Goal: Find specific page/section: Find specific page/section

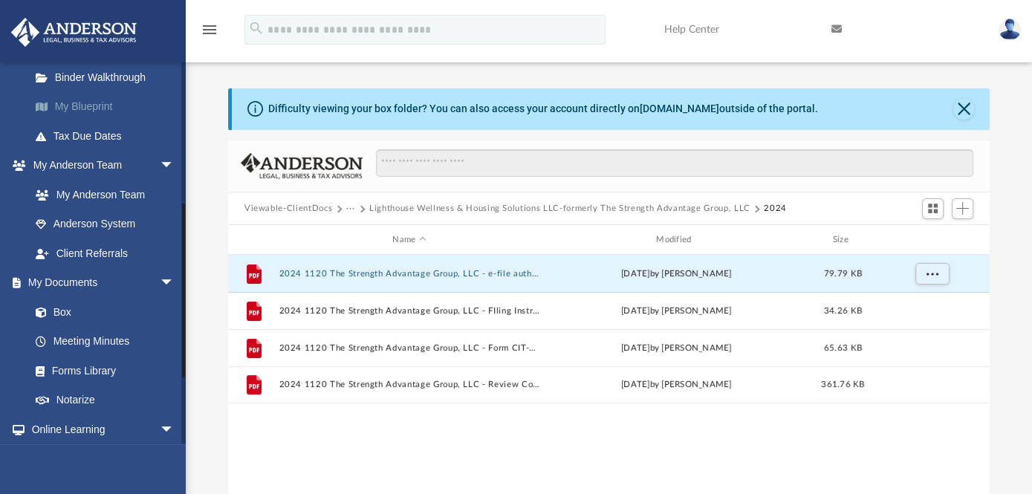
scroll to position [372, 0]
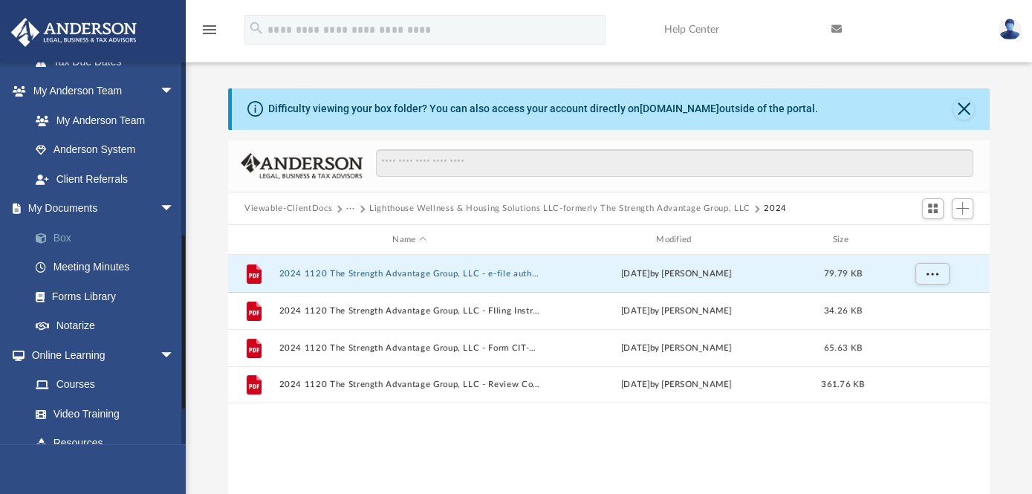
click at [66, 237] on link "Box" at bounding box center [109, 238] width 176 height 30
click at [63, 234] on link "Box" at bounding box center [109, 238] width 176 height 30
click at [68, 232] on link "Box" at bounding box center [109, 238] width 176 height 30
click at [67, 234] on link "Box" at bounding box center [109, 238] width 176 height 30
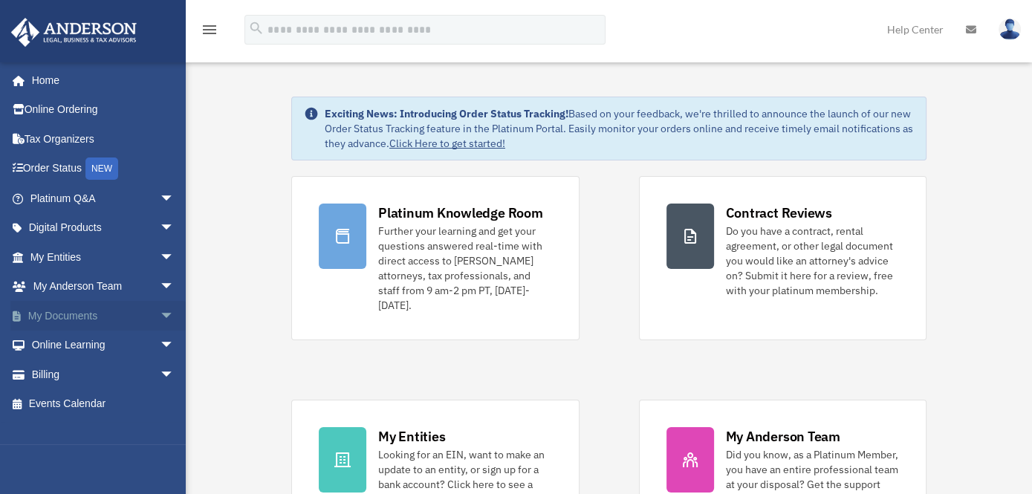
click at [160, 310] on span "arrow_drop_down" at bounding box center [175, 316] width 30 height 30
click at [71, 341] on link "Box" at bounding box center [109, 346] width 176 height 30
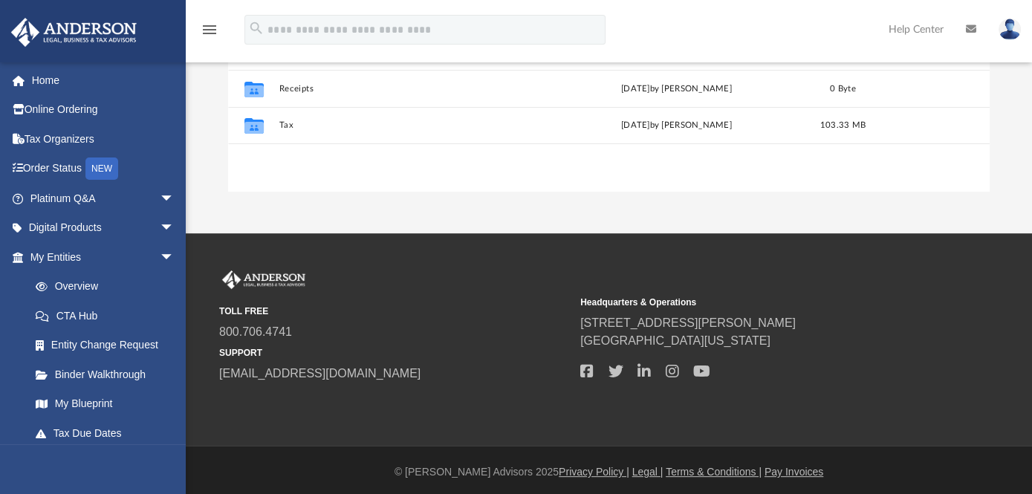
scroll to position [372, 0]
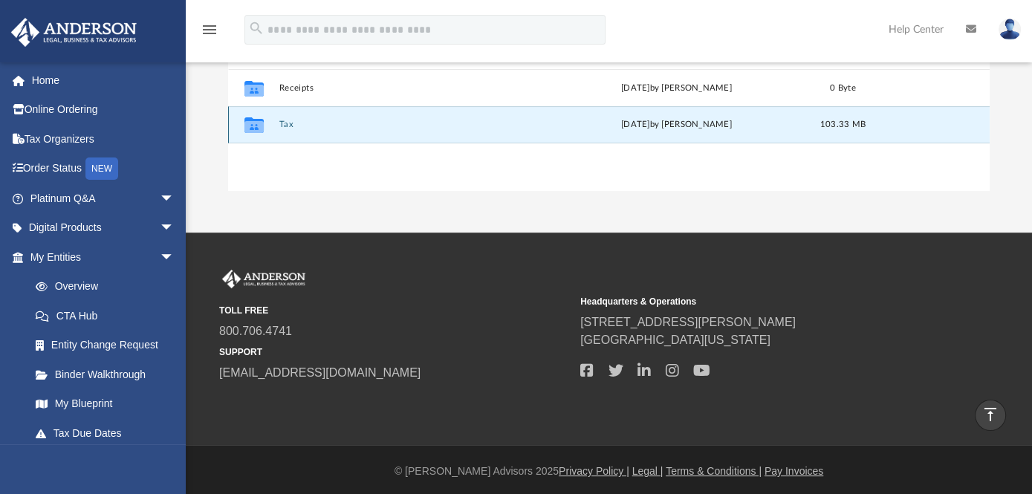
click at [282, 127] on button "Tax" at bounding box center [409, 125] width 261 height 10
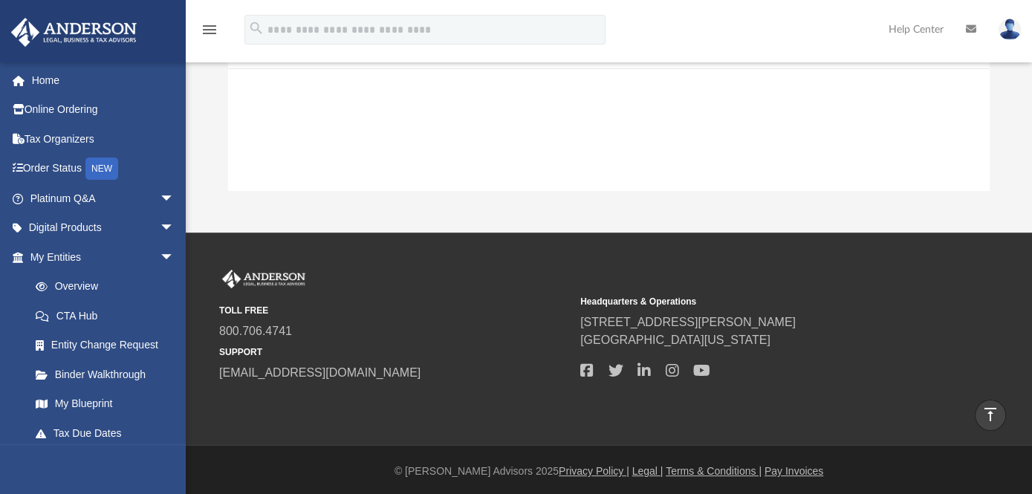
scroll to position [26, 0]
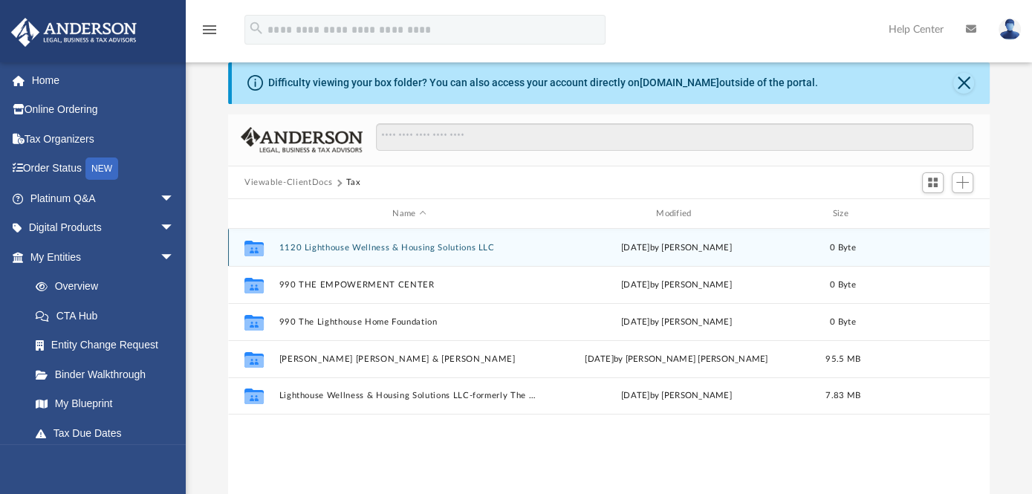
click at [452, 253] on div "Collaborated Folder 1120 Lighthouse Wellness & Housing Solutions LLC [DATE] by …" at bounding box center [609, 247] width 762 height 37
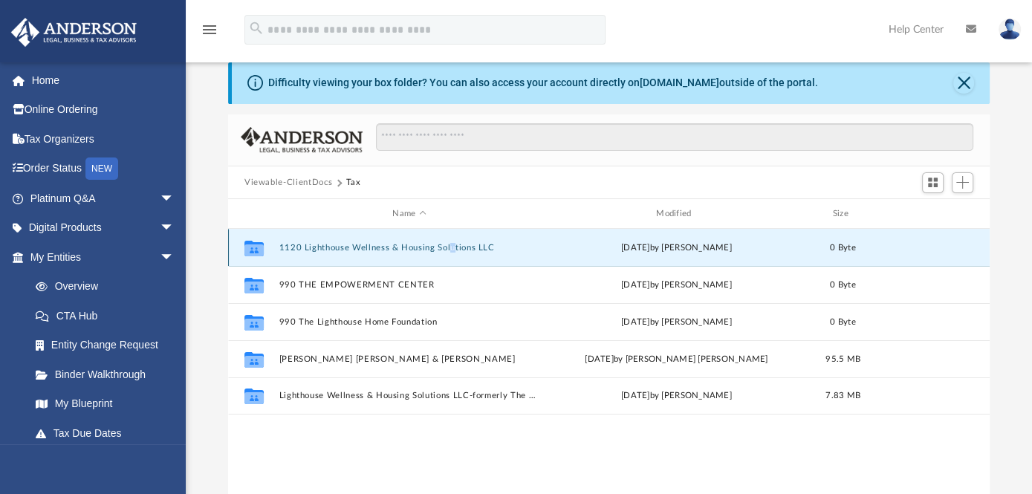
click at [452, 253] on div "Collaborated Folder 1120 Lighthouse Wellness & Housing Solutions LLC [DATE] by …" at bounding box center [609, 247] width 762 height 37
click at [253, 245] on icon "grid" at bounding box center [254, 251] width 19 height 12
click at [252, 245] on icon "grid" at bounding box center [254, 251] width 19 height 12
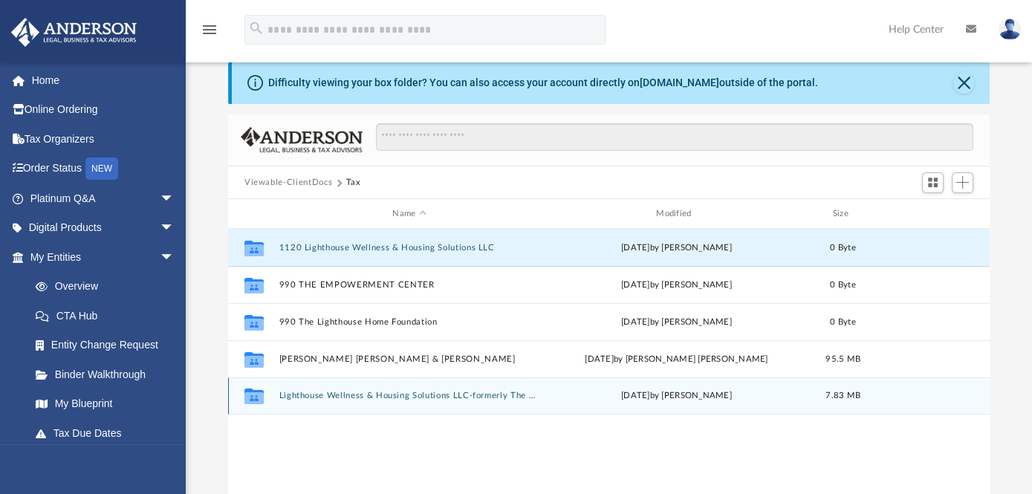
click at [343, 394] on button "Lighthouse Wellness & Housing Solutions LLC-formerly The Strength Advantage Gro…" at bounding box center [409, 396] width 261 height 10
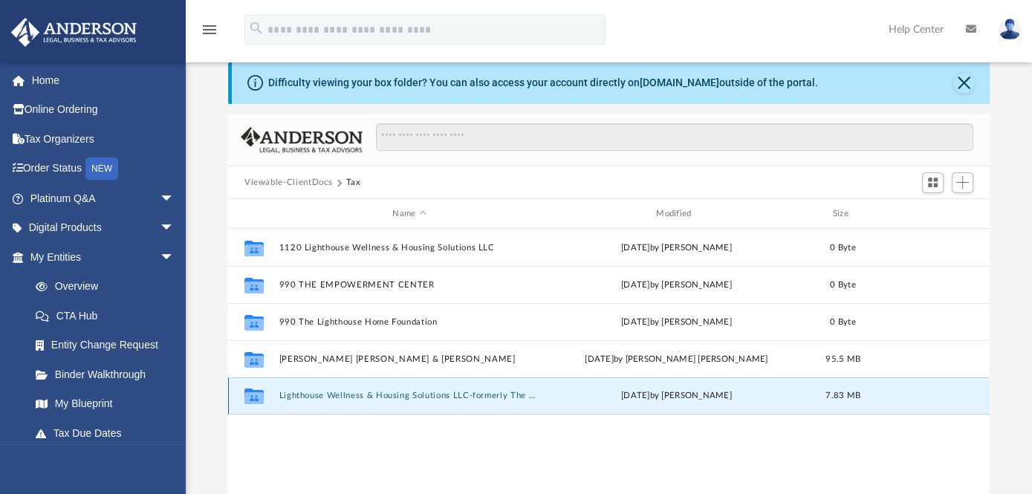
click at [343, 393] on button "Lighthouse Wellness & Housing Solutions LLC-formerly The Strength Advantage Gro…" at bounding box center [409, 396] width 261 height 10
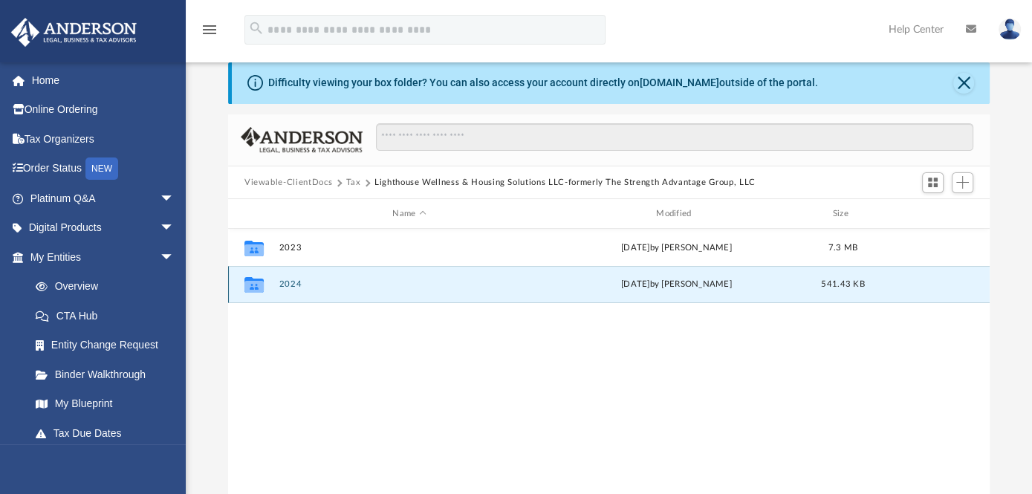
click at [285, 283] on button "2024" at bounding box center [409, 284] width 261 height 10
click at [285, 286] on button "2024" at bounding box center [409, 284] width 261 height 10
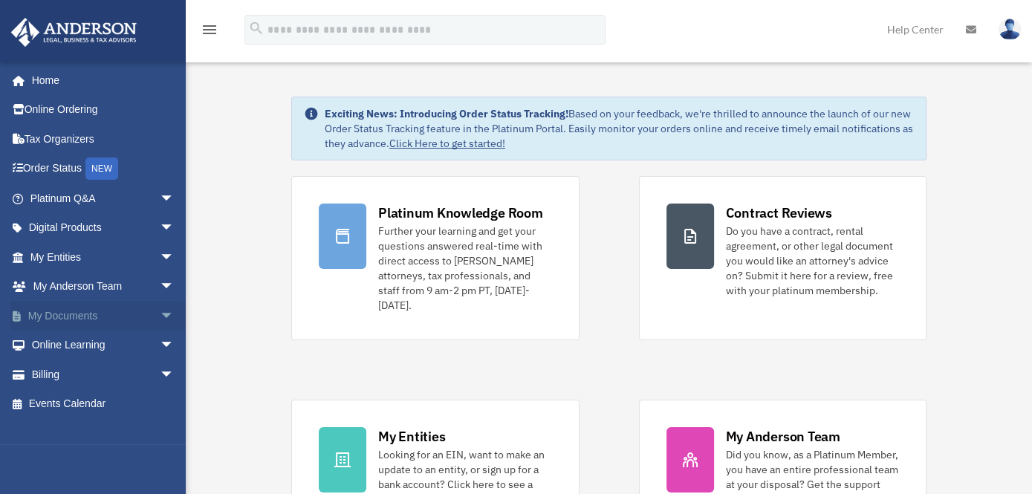
click at [160, 319] on span "arrow_drop_down" at bounding box center [175, 316] width 30 height 30
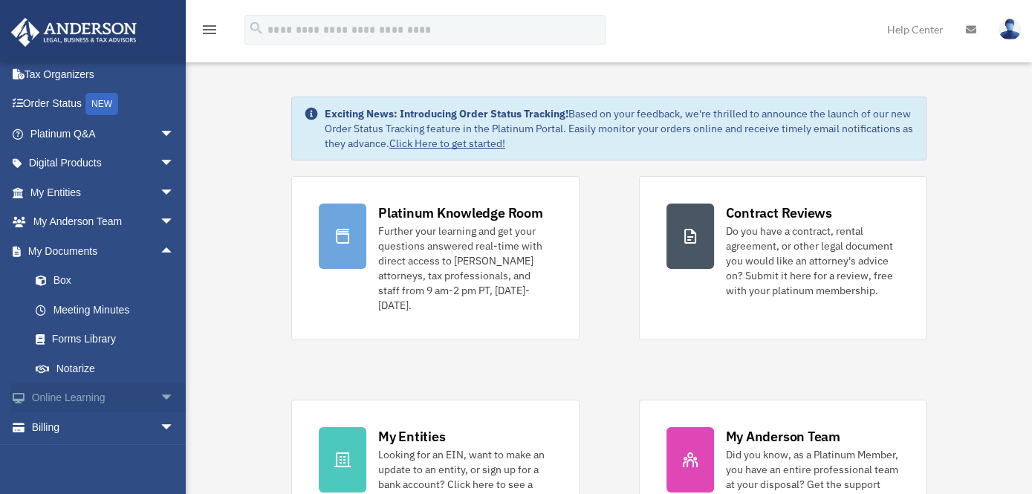
scroll to position [94, 0]
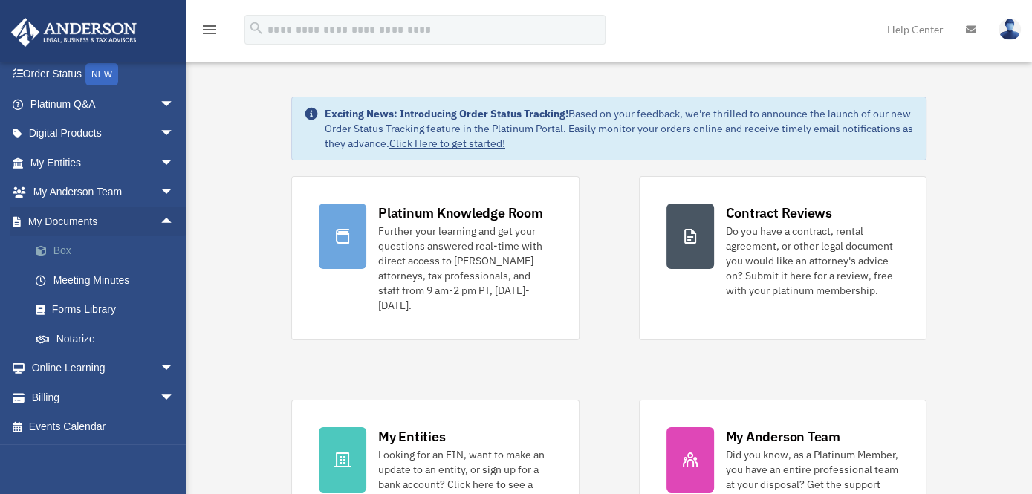
click at [68, 251] on link "Box" at bounding box center [109, 251] width 176 height 30
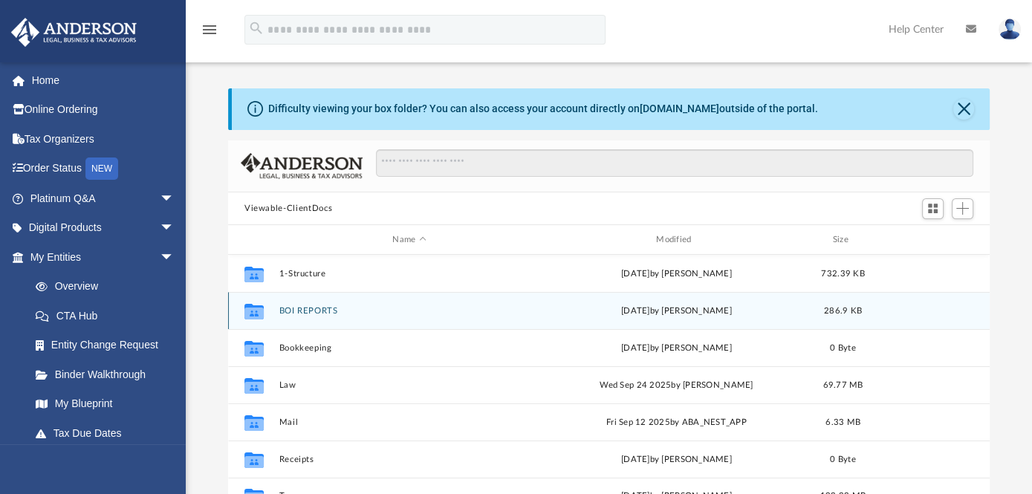
scroll to position [74, 0]
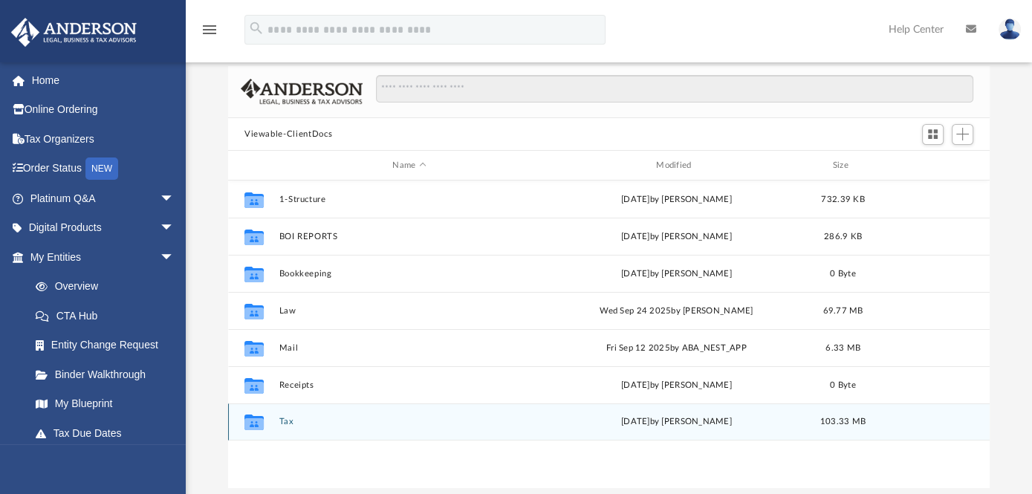
click at [286, 415] on div "Collaborated Folder Tax [DATE] by [PERSON_NAME] 103.33 MB" at bounding box center [609, 422] width 762 height 37
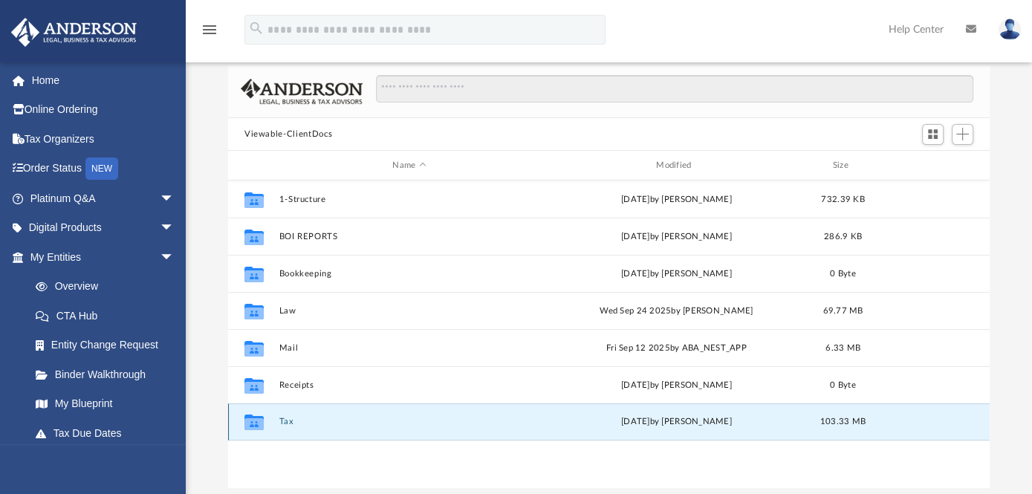
click at [286, 415] on div "Collaborated Folder Tax [DATE] by [PERSON_NAME] 103.33 MB" at bounding box center [609, 422] width 762 height 37
click at [270, 424] on div "Collaborated Folder" at bounding box center [254, 422] width 37 height 24
click at [256, 423] on icon "grid" at bounding box center [254, 424] width 19 height 12
click at [256, 422] on icon "grid" at bounding box center [254, 423] width 19 height 16
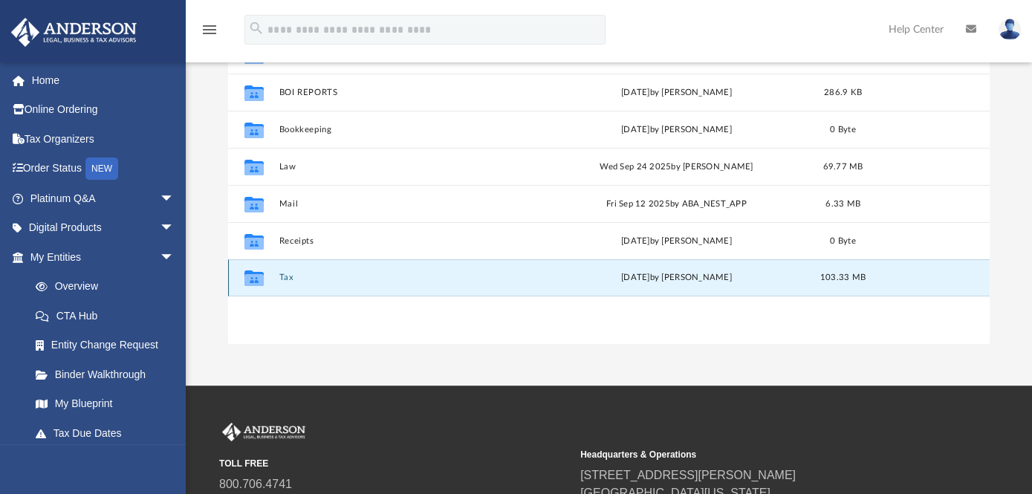
scroll to position [223, 0]
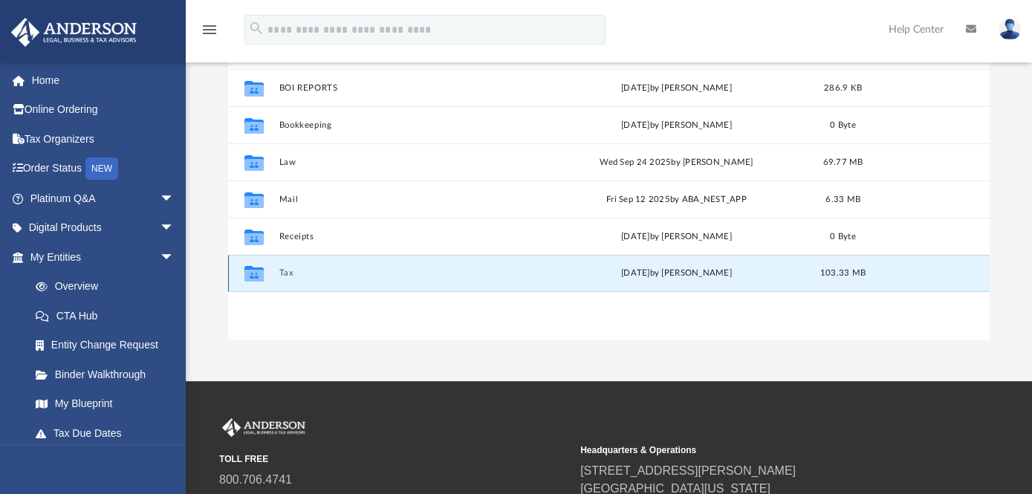
click at [258, 275] on icon "grid" at bounding box center [254, 276] width 19 height 12
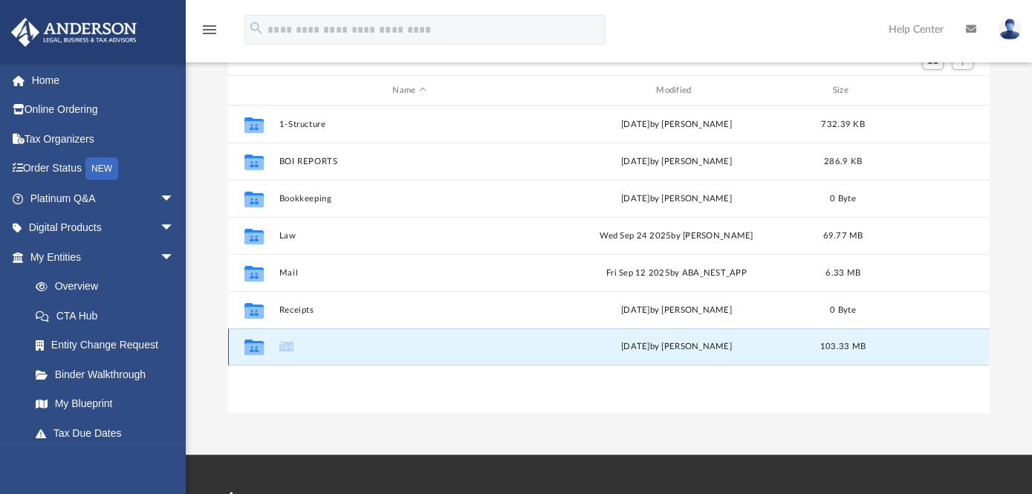
scroll to position [149, 0]
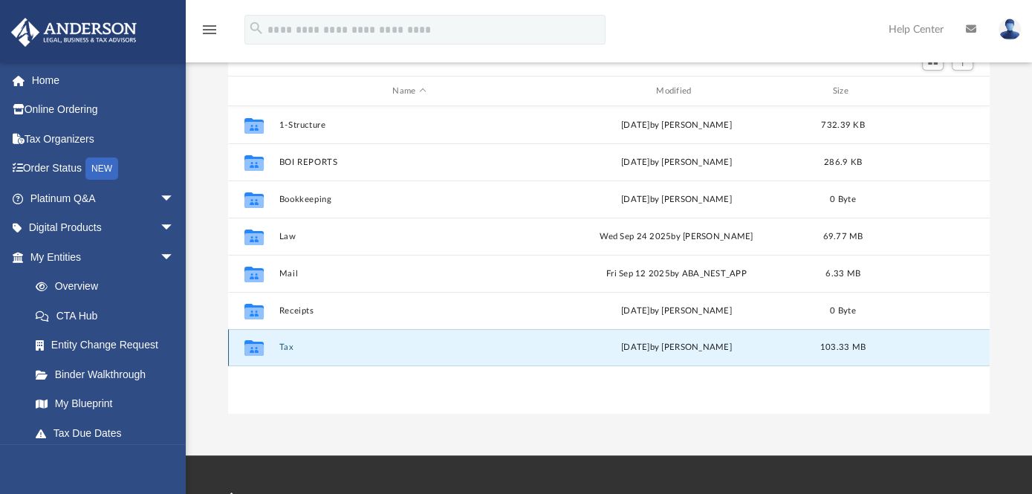
click at [627, 352] on div "[DATE] by [PERSON_NAME]" at bounding box center [676, 347] width 261 height 13
click at [625, 351] on div "[DATE] by [PERSON_NAME]" at bounding box center [676, 347] width 261 height 13
click at [256, 359] on icon "Collaborated Folder" at bounding box center [254, 348] width 24 height 24
click at [256, 358] on icon "Collaborated Folder" at bounding box center [254, 348] width 24 height 24
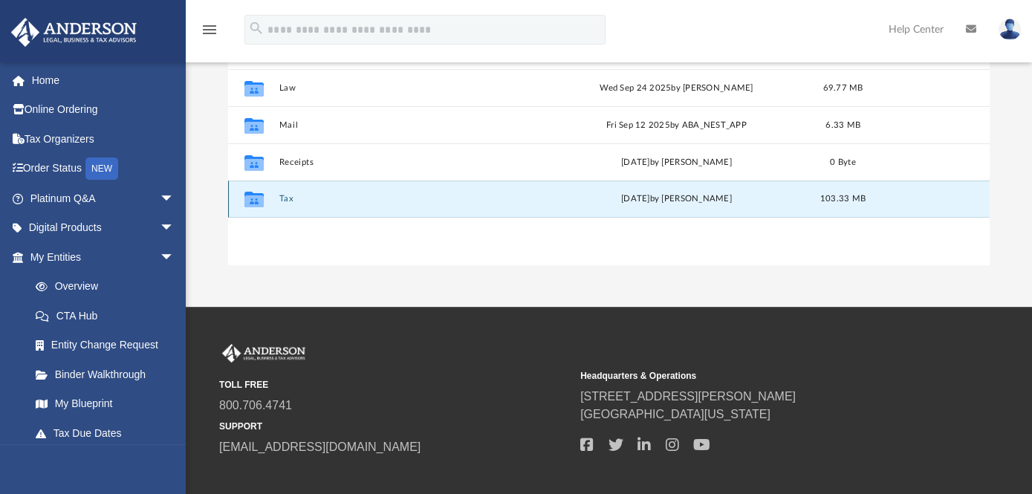
scroll to position [223, 0]
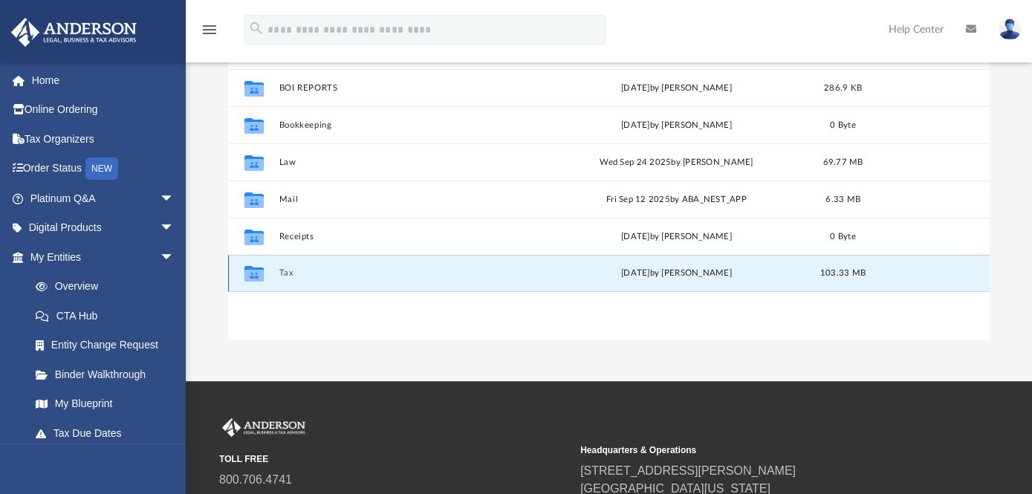
click at [291, 275] on button "Tax" at bounding box center [409, 273] width 261 height 10
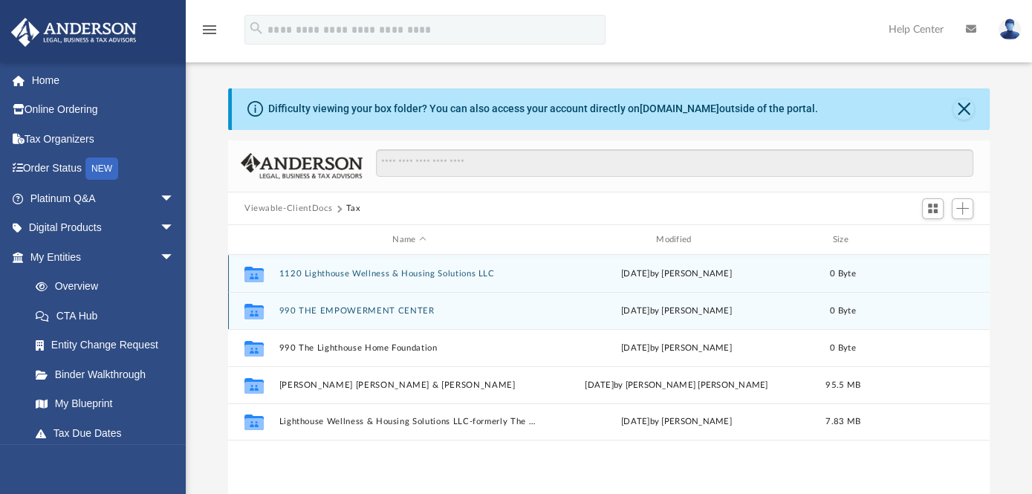
scroll to position [74, 0]
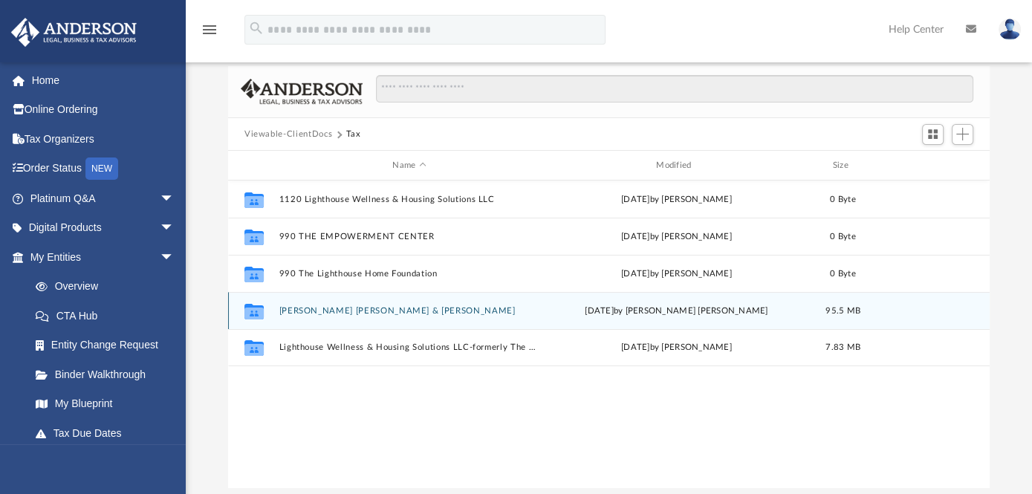
click at [311, 311] on button "[PERSON_NAME] [PERSON_NAME] & [PERSON_NAME]" at bounding box center [409, 311] width 261 height 10
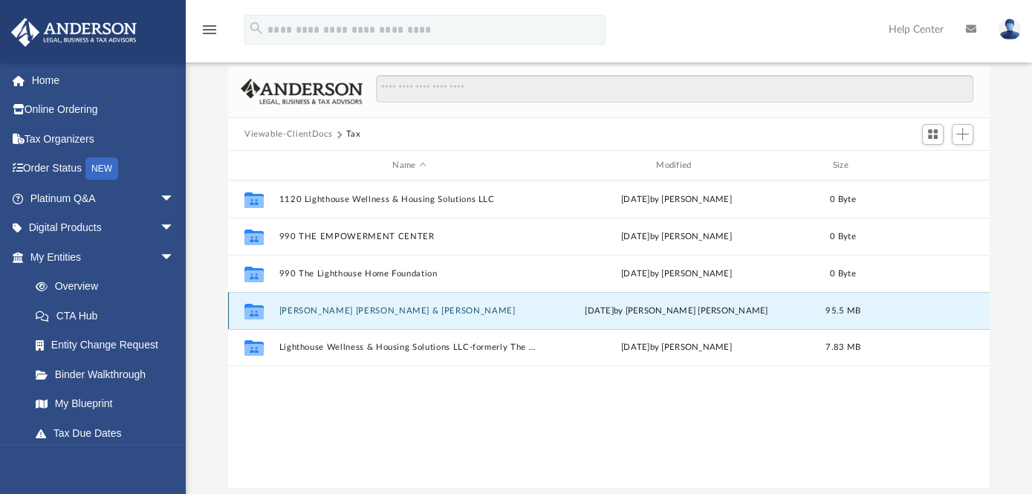
click at [311, 311] on button "[PERSON_NAME] [PERSON_NAME] & [PERSON_NAME]" at bounding box center [409, 311] width 261 height 10
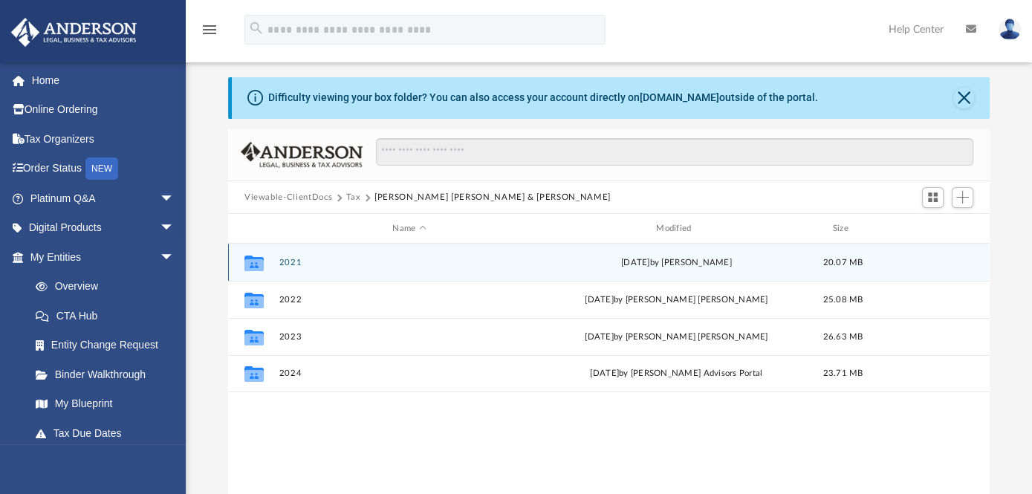
scroll to position [0, 0]
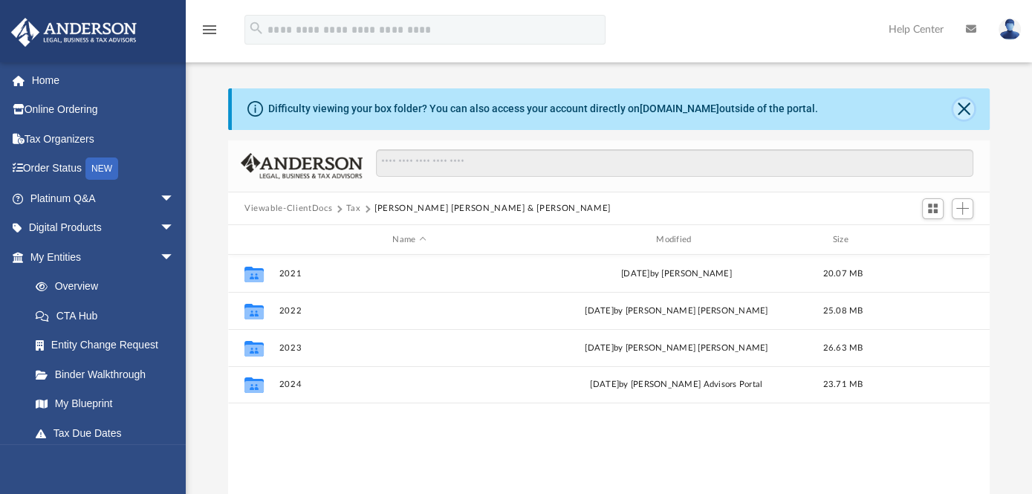
click at [963, 112] on button "Close" at bounding box center [964, 109] width 21 height 21
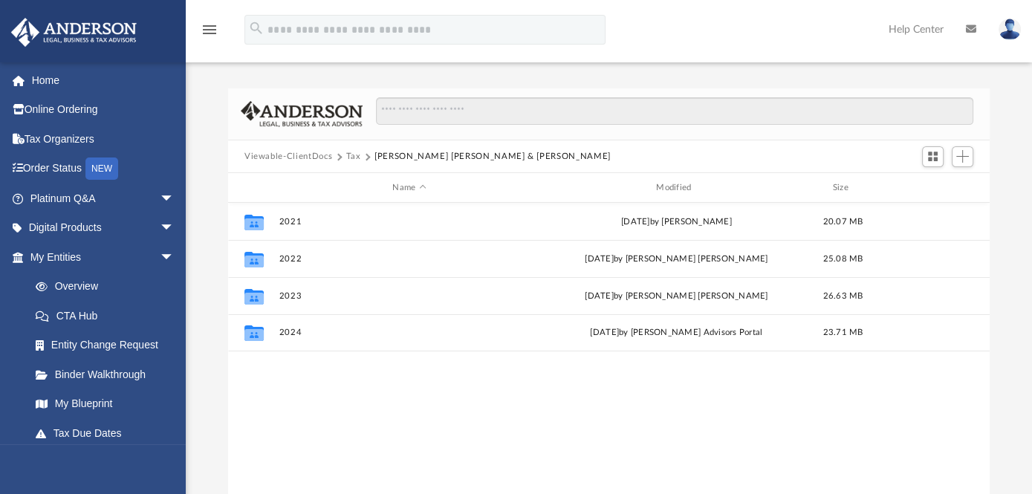
click at [353, 156] on button "Tax" at bounding box center [353, 156] width 15 height 13
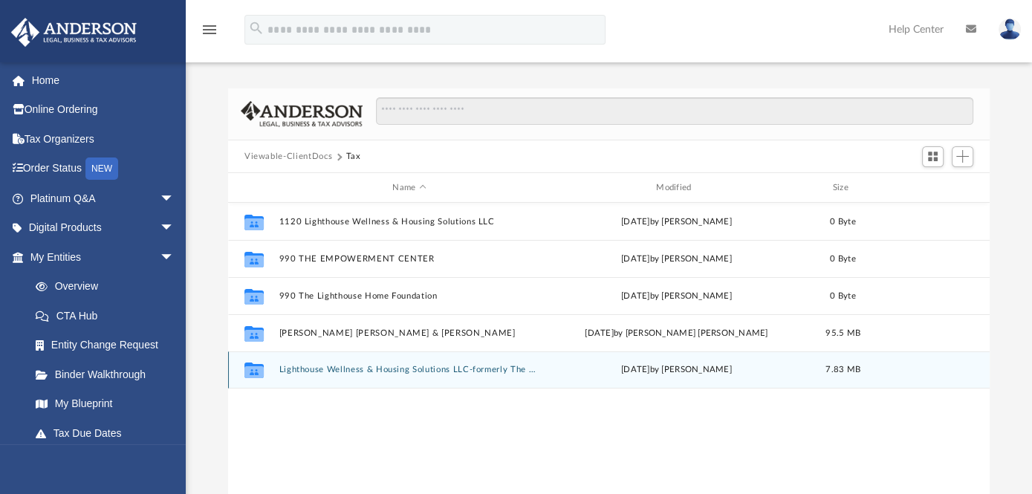
click at [288, 352] on div "Collaborated Folder Lighthouse Wellness & Housing Solutions LLC-formerly The St…" at bounding box center [609, 370] width 762 height 37
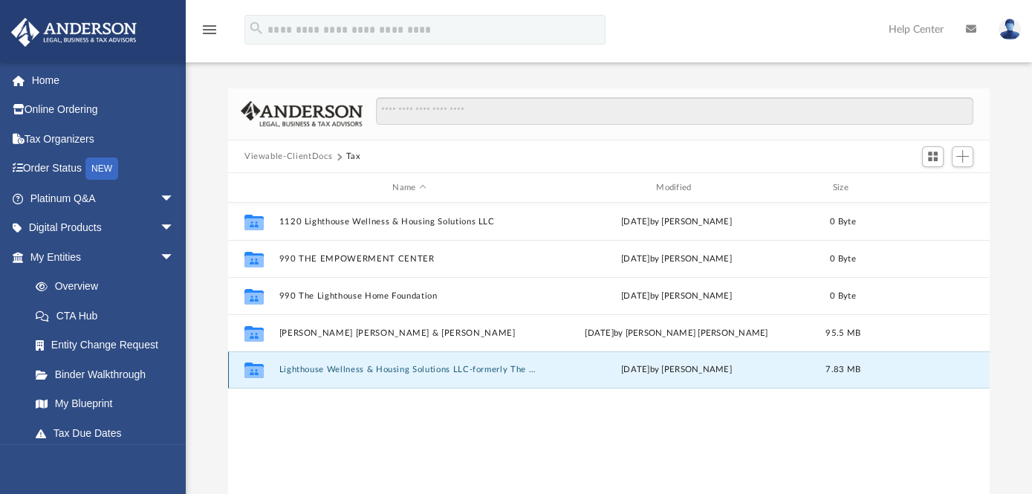
click at [274, 369] on div "Collaborated Folder Lighthouse Wellness & Housing Solutions LLC-formerly The St…" at bounding box center [609, 370] width 762 height 37
click at [273, 367] on div "Collaborated Folder Lighthouse Wellness & Housing Solutions LLC-formerly The St…" at bounding box center [609, 370] width 762 height 37
click at [294, 367] on button "Lighthouse Wellness & Housing Solutions LLC-formerly The Strength Advantage Gro…" at bounding box center [409, 370] width 261 height 10
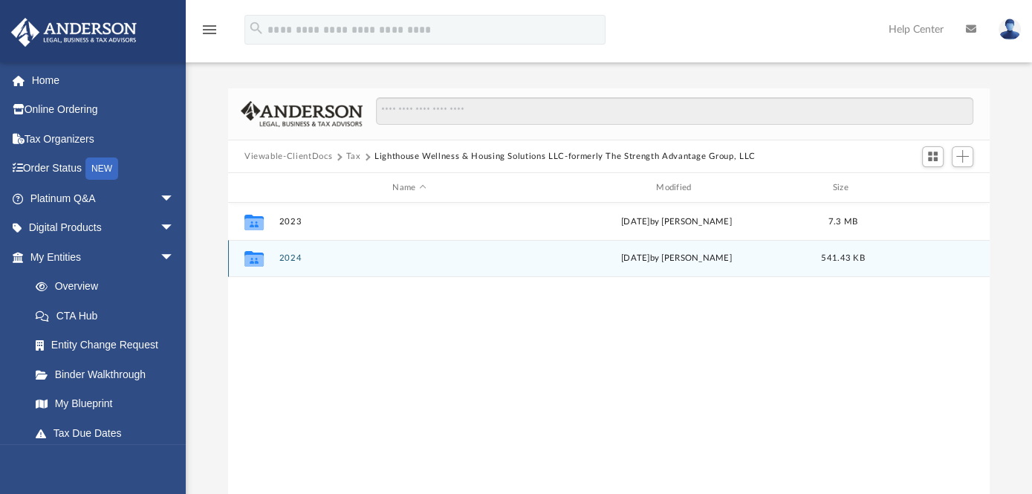
click at [279, 255] on div "Collaborated Folder 2024 [DATE] by [PERSON_NAME] 541.43 KB" at bounding box center [609, 258] width 762 height 37
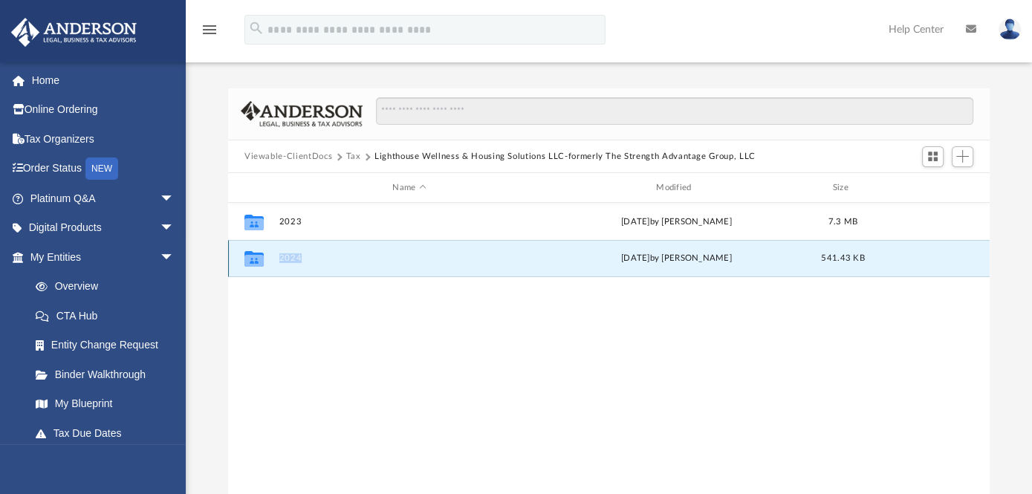
click at [279, 255] on div "Collaborated Folder 2024 [DATE] by [PERSON_NAME] 541.43 KB" at bounding box center [609, 258] width 762 height 37
click at [252, 264] on g "grid" at bounding box center [254, 259] width 19 height 16
click at [250, 262] on icon "grid" at bounding box center [254, 259] width 19 height 16
click at [255, 253] on icon "grid" at bounding box center [254, 259] width 19 height 16
click at [255, 254] on icon "grid" at bounding box center [254, 259] width 19 height 16
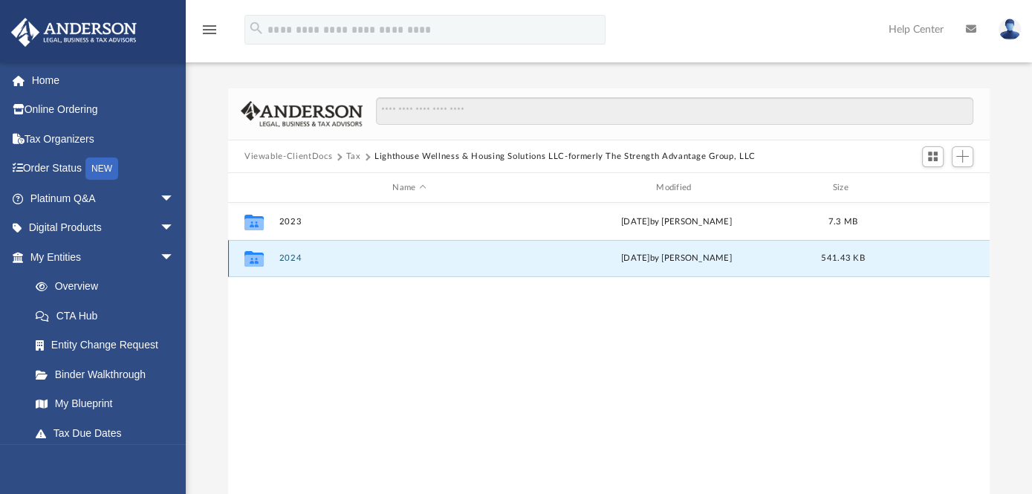
click at [287, 256] on button "2024" at bounding box center [409, 258] width 261 height 10
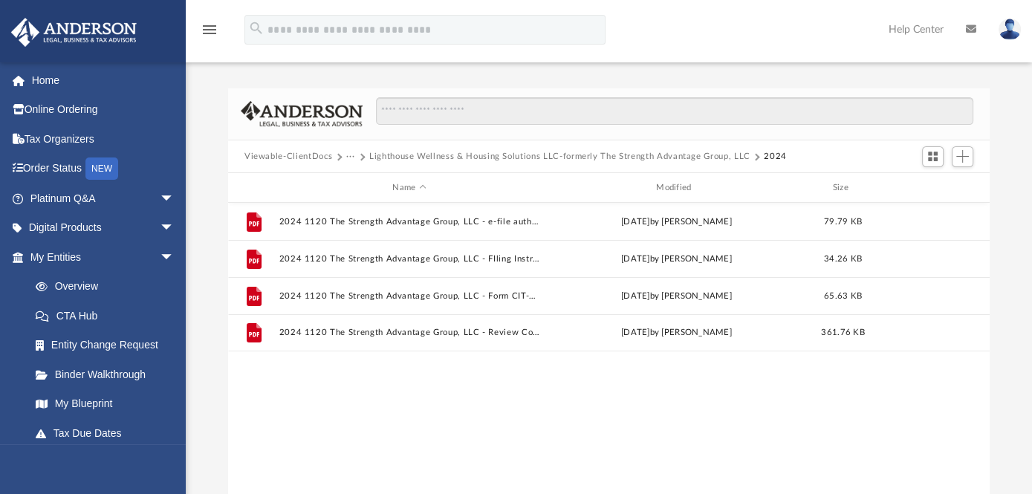
click at [350, 161] on button "···" at bounding box center [351, 156] width 10 height 13
click at [357, 184] on li "Tax" at bounding box center [361, 183] width 14 height 16
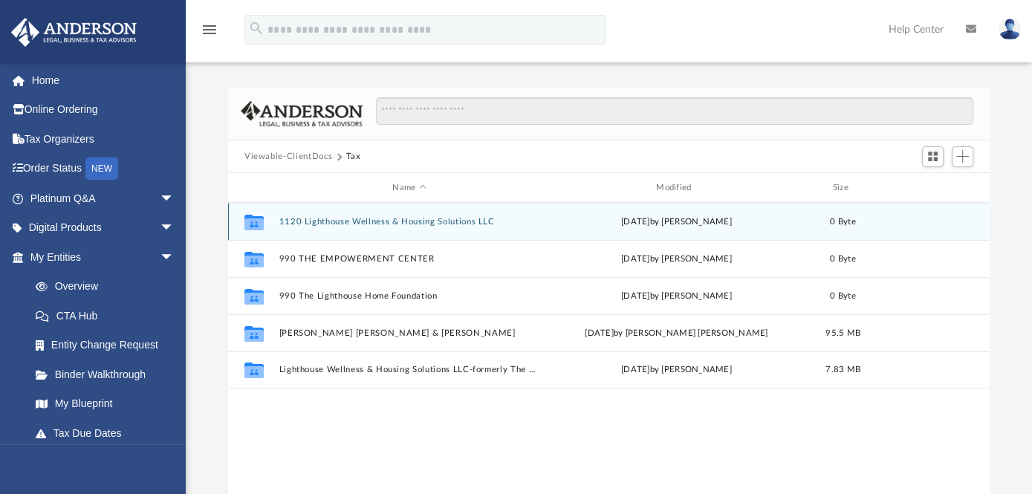
click at [258, 222] on g "grid" at bounding box center [254, 223] width 19 height 16
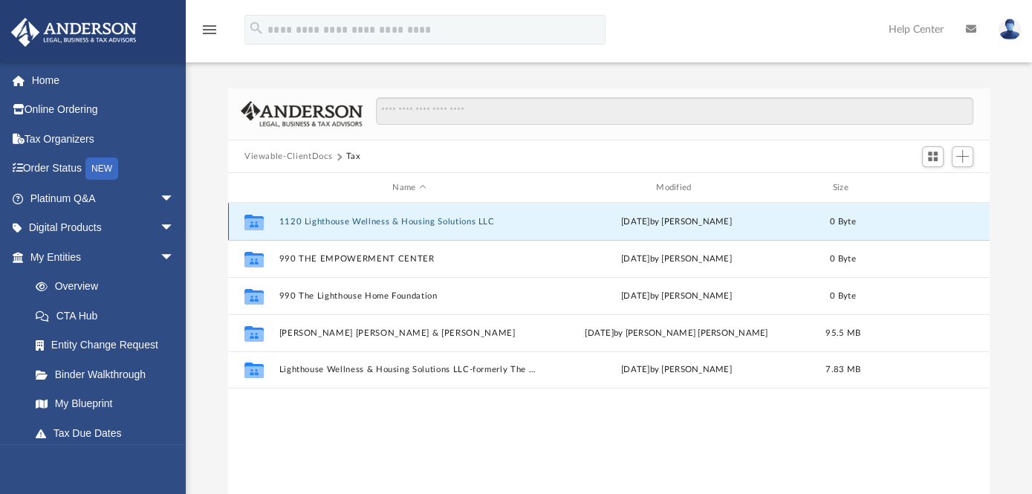
click at [259, 222] on icon "grid" at bounding box center [254, 225] width 19 height 12
click at [352, 159] on button "Tax" at bounding box center [353, 156] width 15 height 13
click at [312, 158] on button "Viewable-ClientDocs" at bounding box center [289, 156] width 88 height 13
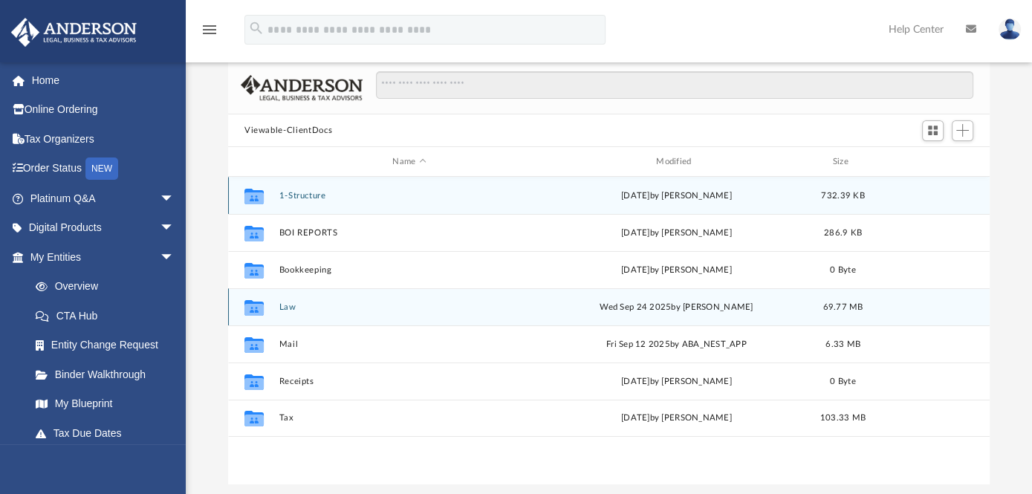
scroll to position [74, 0]
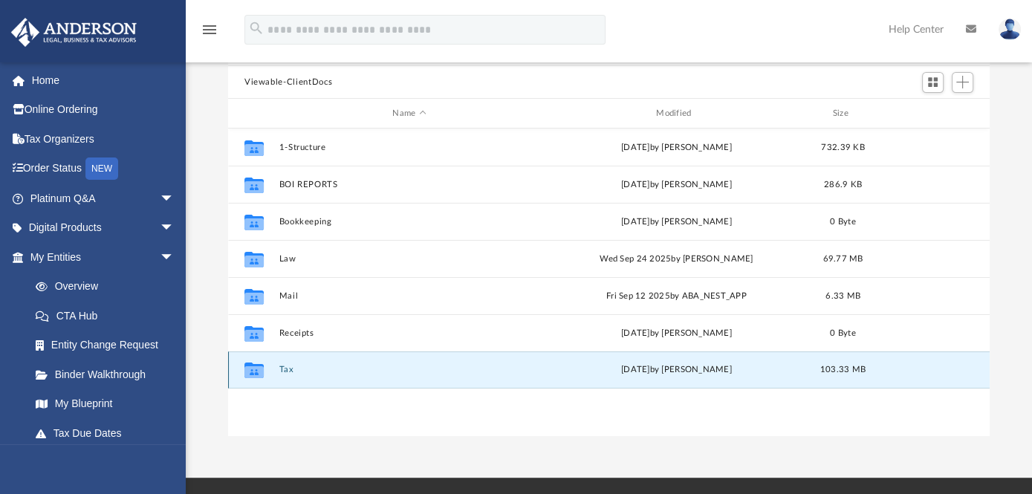
click at [284, 366] on button "Tax" at bounding box center [409, 370] width 261 height 10
